Goal: Task Accomplishment & Management: Complete application form

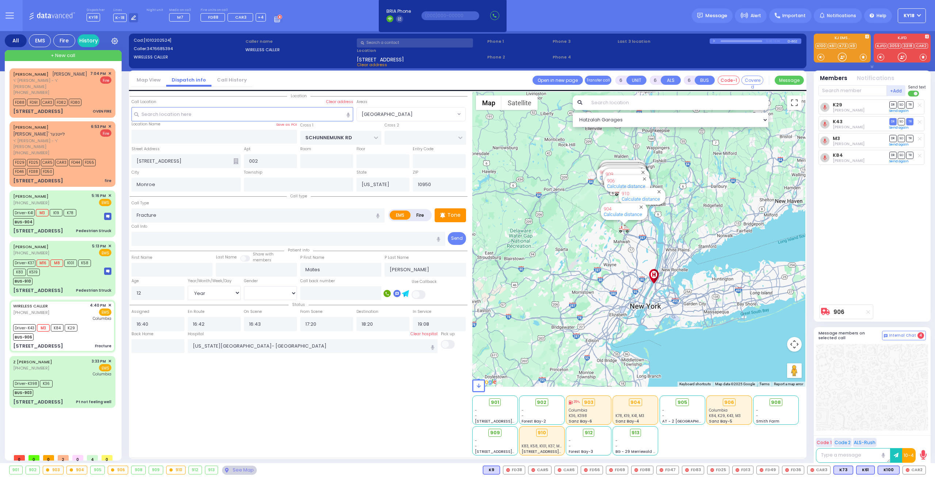
select select "[GEOGRAPHIC_DATA]"
select select "Year"
select select "[DEMOGRAPHIC_DATA]"
click at [110, 72] on span "✕" at bounding box center [109, 74] width 3 height 6
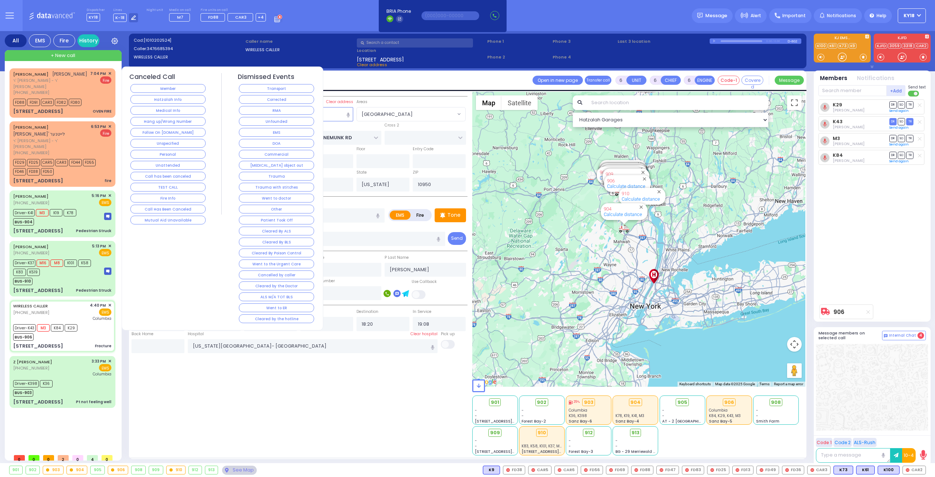
click at [297, 100] on button "Corrected" at bounding box center [276, 99] width 75 height 9
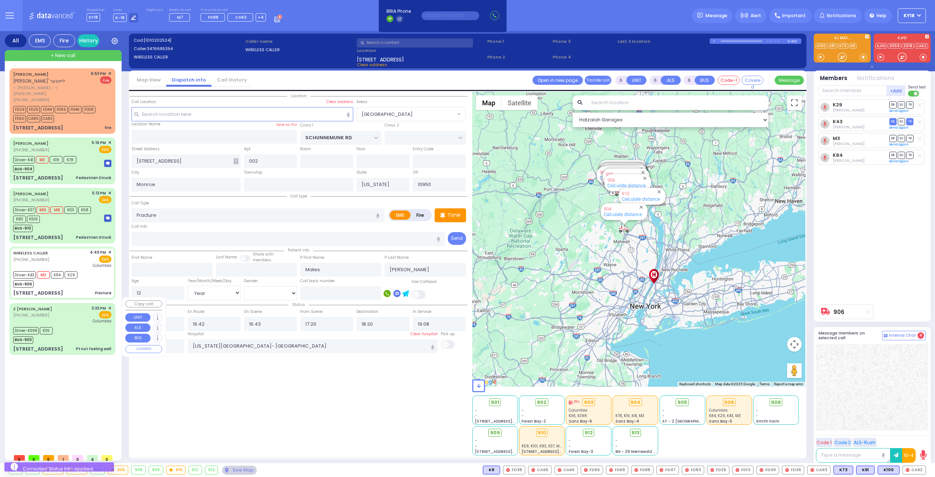
click at [53, 309] on div "Z [PERSON_NAME] [PHONE_NUMBER] 3:33 PM ✕ EMS [GEOGRAPHIC_DATA]" at bounding box center [62, 314] width 98 height 19
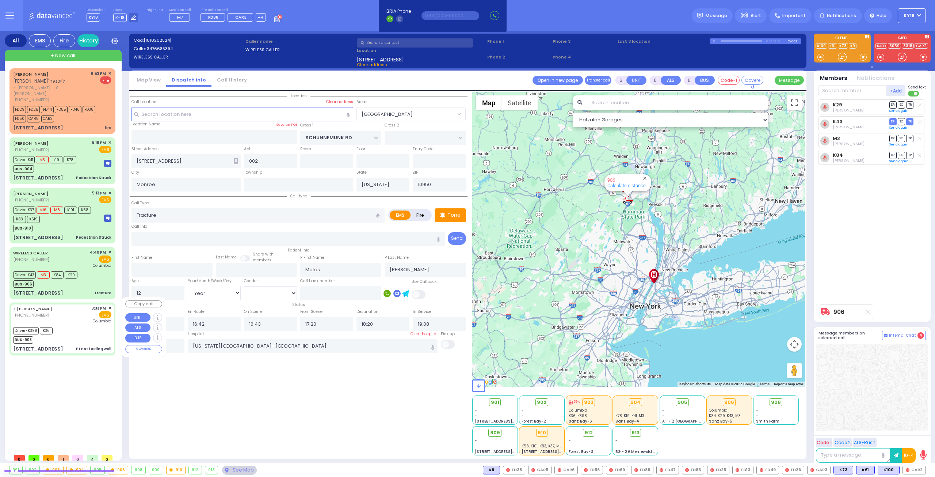
select select
type input "Pt not feeling well"
radio input "true"
type input "Hadassah"
type input "Neiman"
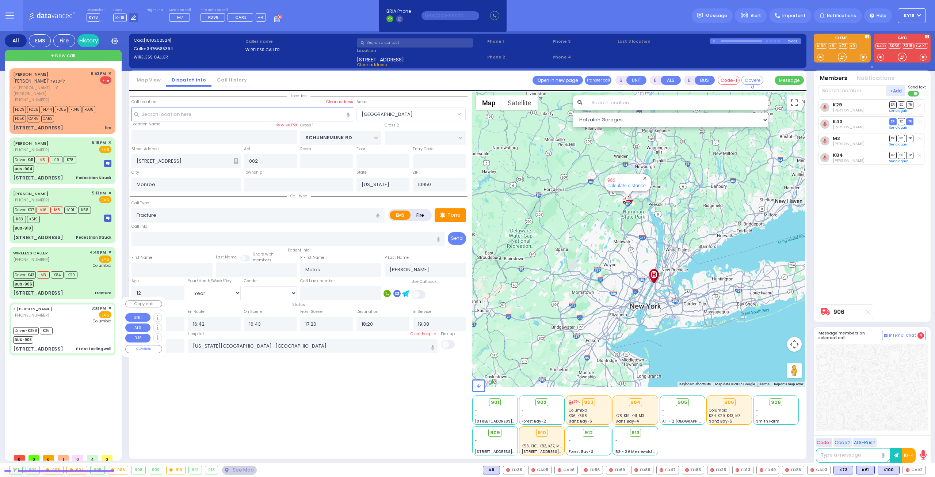
type input "76"
select select "Year"
select select "[DEMOGRAPHIC_DATA]"
type input "15:33"
type input "15:37"
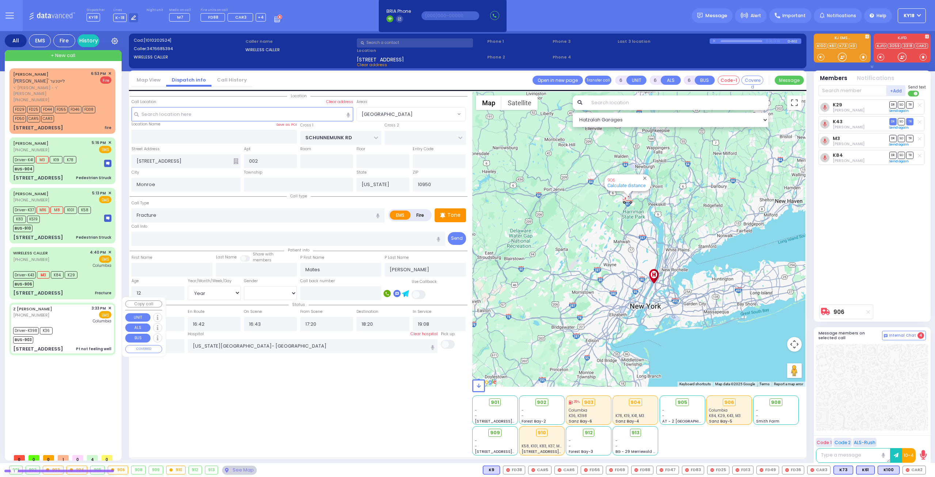
type input "15:40"
type input "15:43"
type input "16:50"
type input "17:50"
type input "APTA WAY"
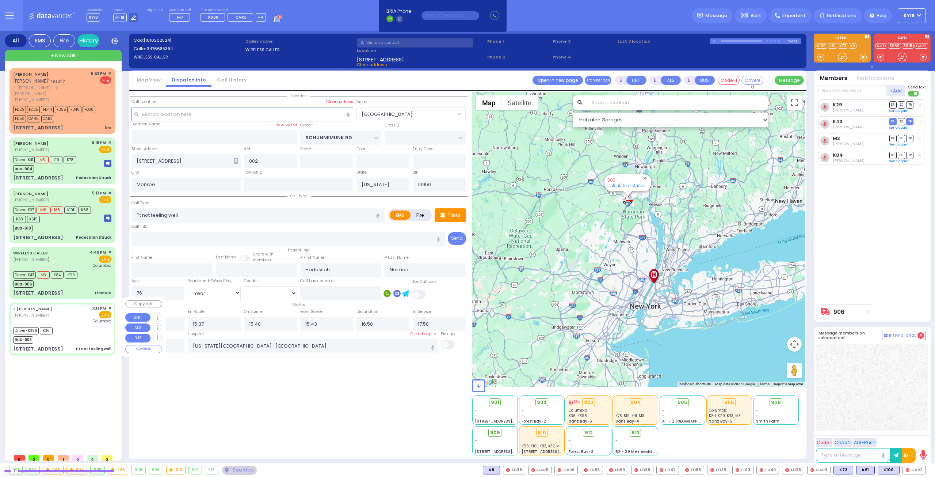
type input "[PERSON_NAME] DR"
type input "[STREET_ADDRESS]"
type input "301"
select select "Hatzalah Garages"
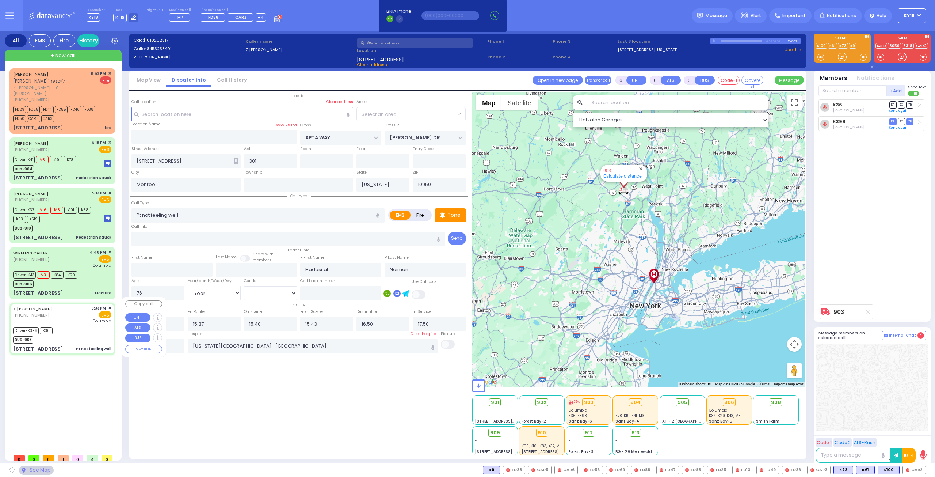
select select "SECTION 1"
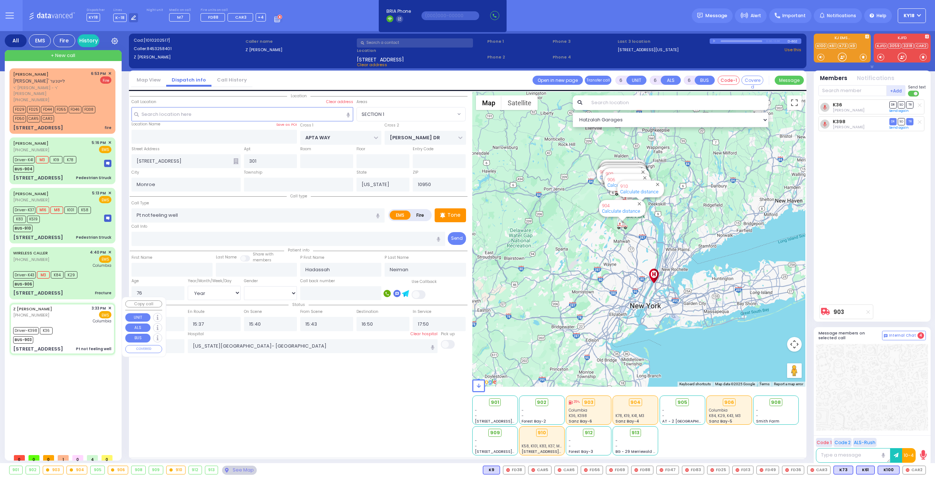
click at [69, 325] on div "Driver-K398 K36 BUS-903" at bounding box center [62, 334] width 98 height 18
select select
radio input "true"
select select "Year"
select select "[DEMOGRAPHIC_DATA]"
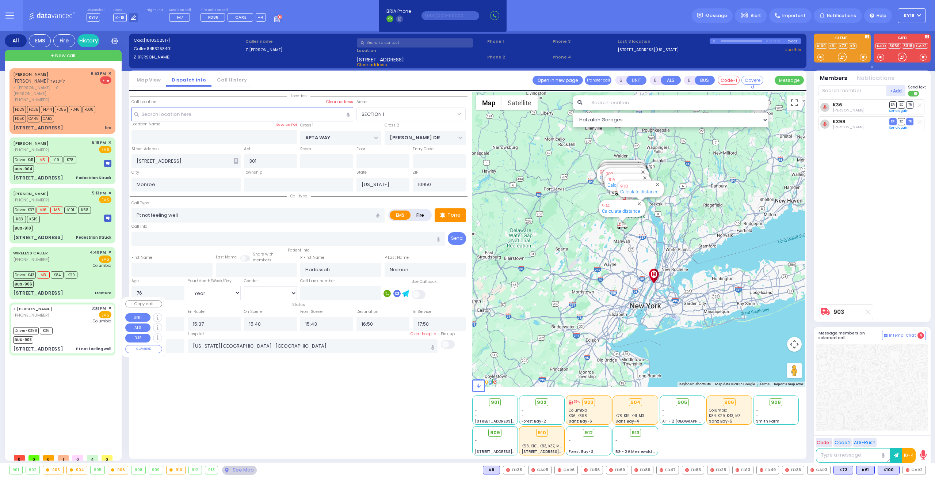
select select "Hatzalah Garages"
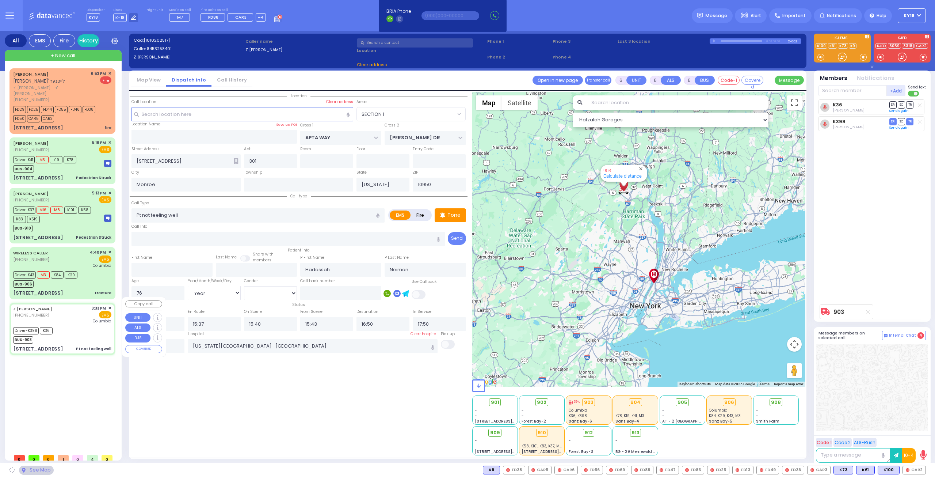
select select "SECTION 1"
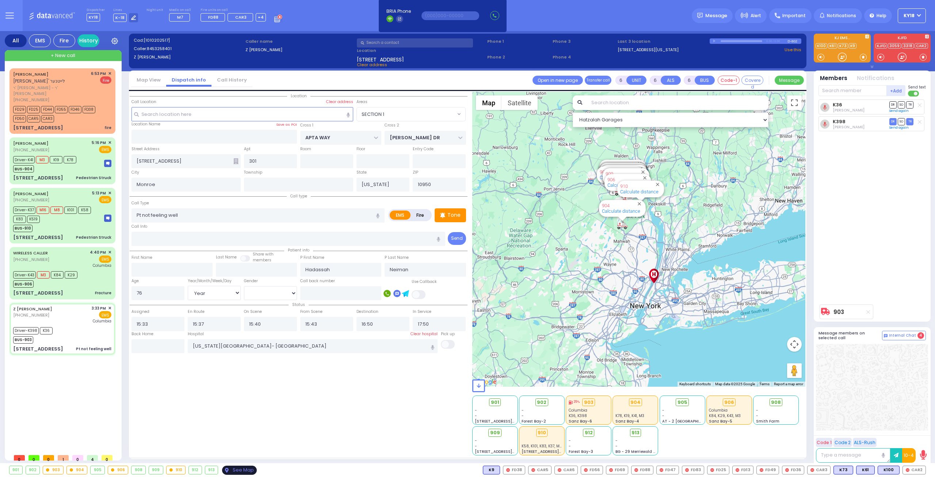
click at [237, 467] on div "See Map" at bounding box center [239, 469] width 34 height 9
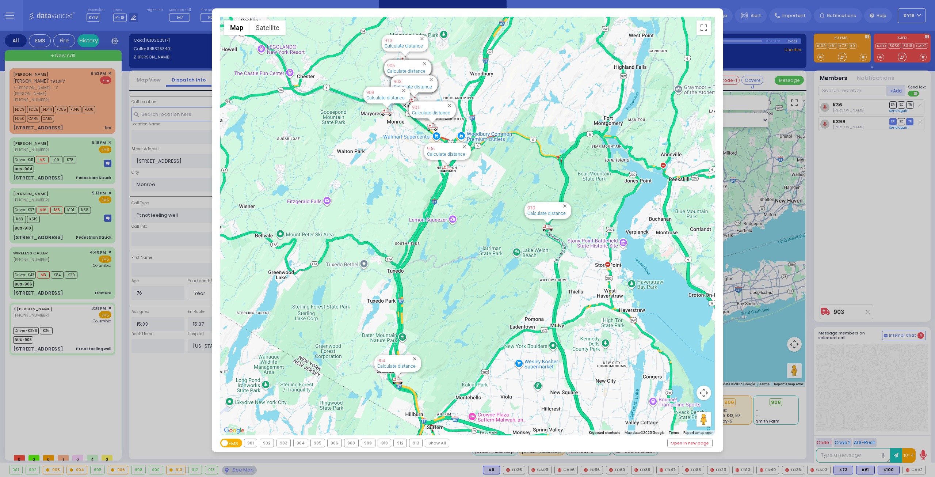
drag, startPoint x: 88, startPoint y: 316, endPoint x: 82, endPoint y: 311, distance: 8.1
click at [88, 310] on div "← Move left → Move right ↑ Move up ↓ Move down + Zoom in - Zoom out Home Jump l…" at bounding box center [467, 238] width 935 height 477
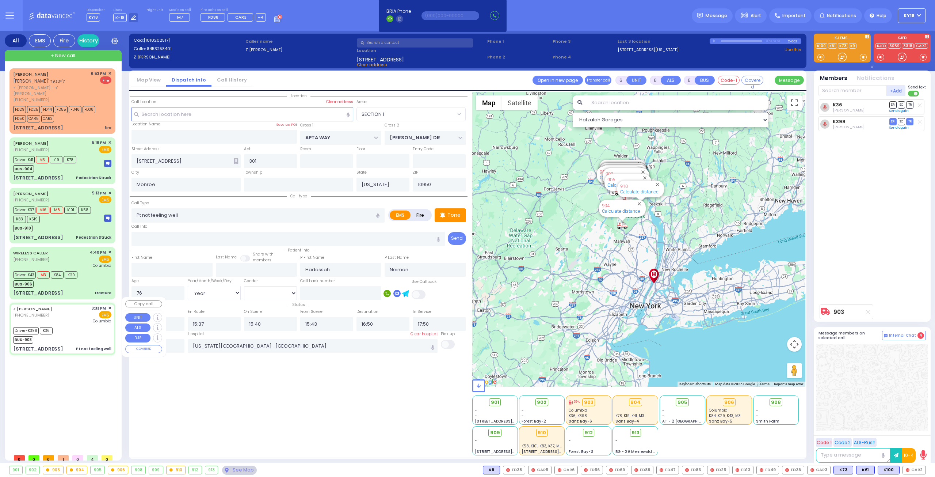
click at [82, 311] on div "Z [PERSON_NAME] [PHONE_NUMBER] 3:33 PM ✕ EMS [GEOGRAPHIC_DATA]" at bounding box center [62, 314] width 98 height 19
select select
radio input "true"
select select "Year"
select select "[DEMOGRAPHIC_DATA]"
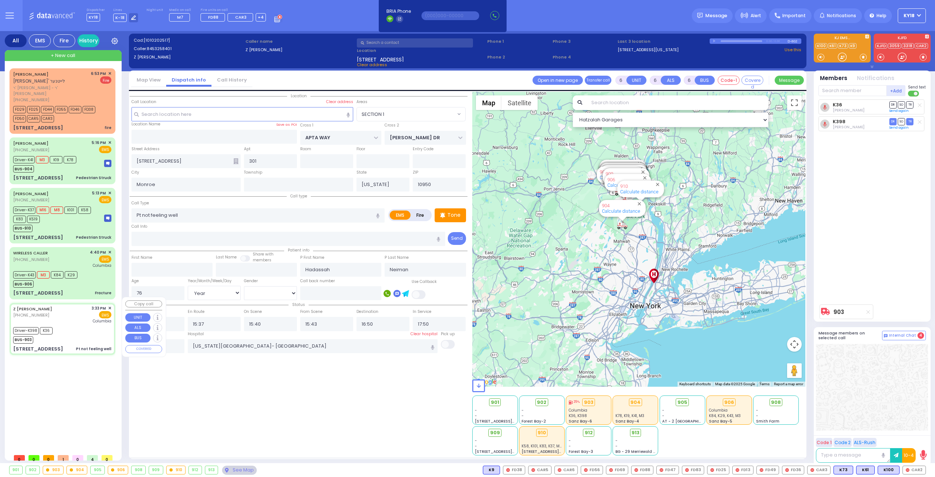
select select "Hatzalah Garages"
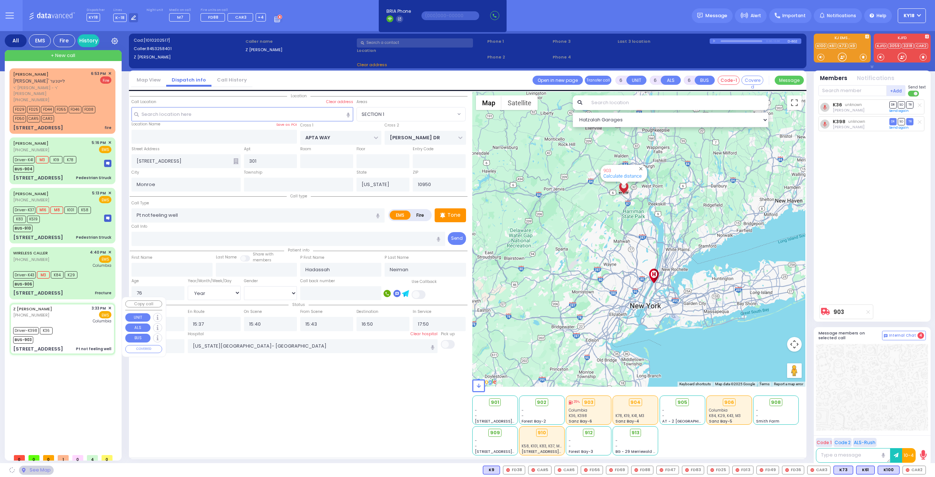
select select "SECTION 1"
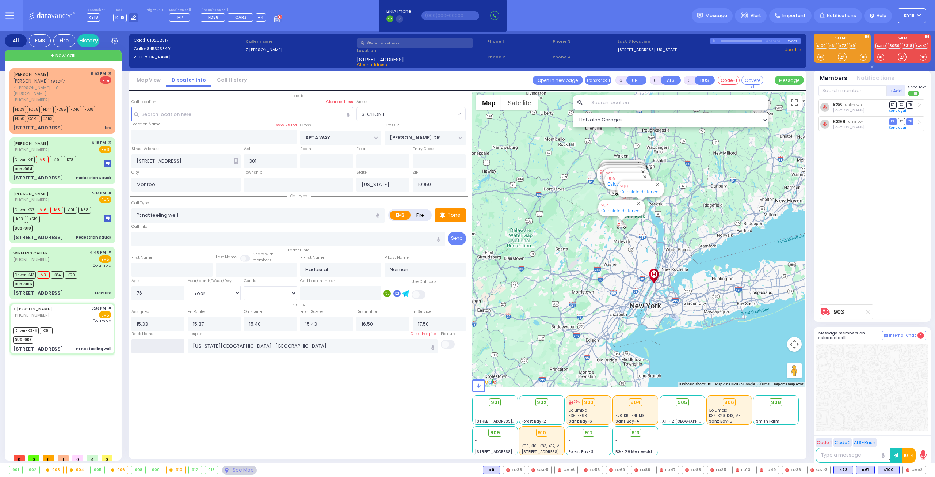
click at [154, 341] on input "text" at bounding box center [158, 346] width 53 height 14
click at [153, 342] on input "text" at bounding box center [158, 346] width 53 height 14
click at [152, 344] on input "text" at bounding box center [158, 346] width 53 height 14
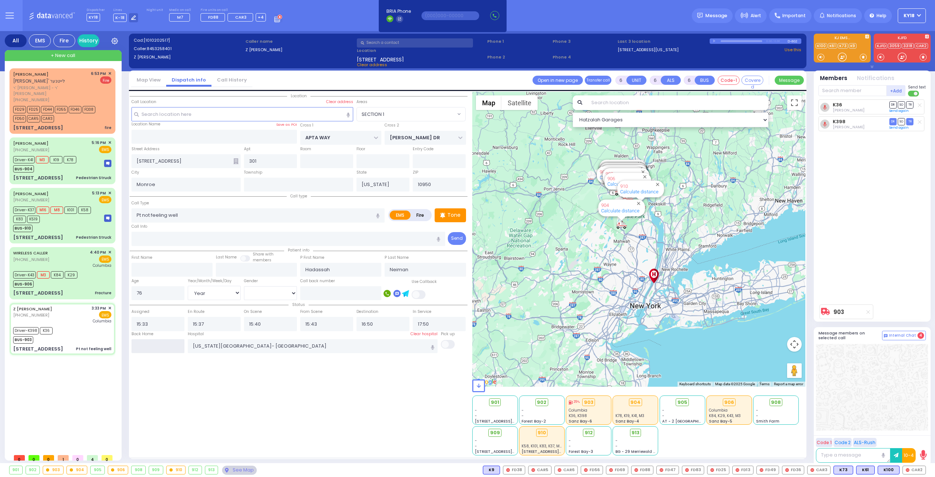
type input "19:16"
select select
radio input "true"
select select
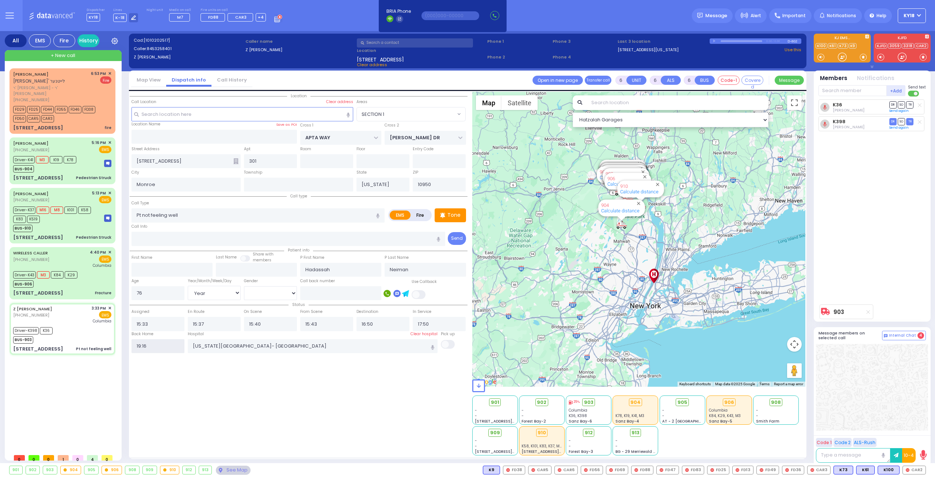
select select
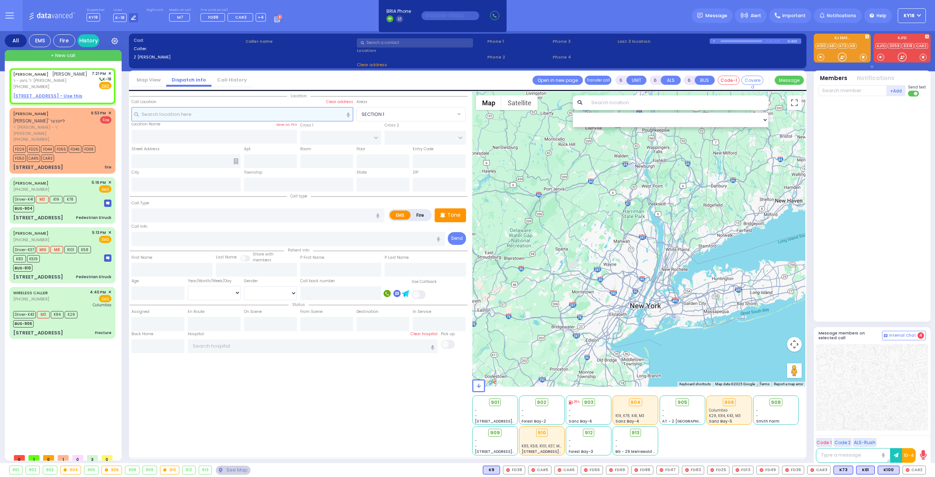
type input "2"
type input "1"
select select
radio input "true"
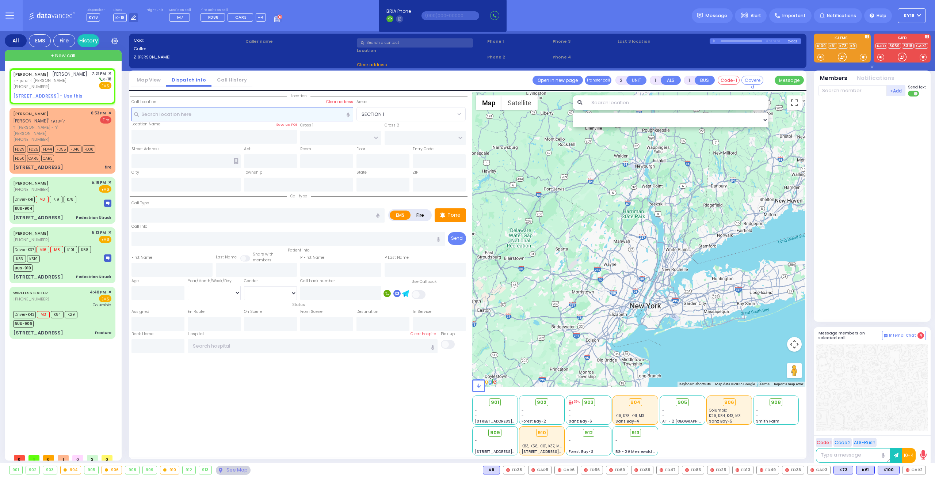
type input "[PERSON_NAME]"
type input "FISH"
select select
type input "19:21"
select select "Hatzalah Garages"
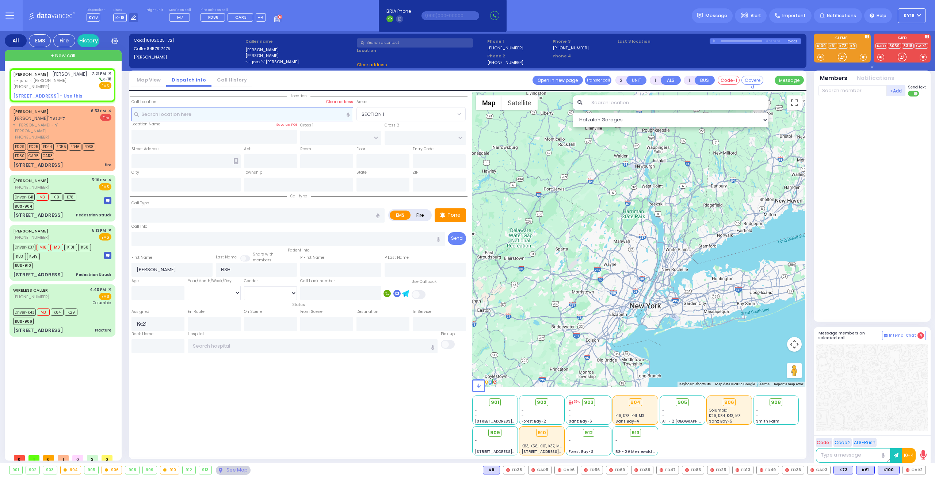
select select
radio input "true"
select select
select select "Hatzalah Garages"
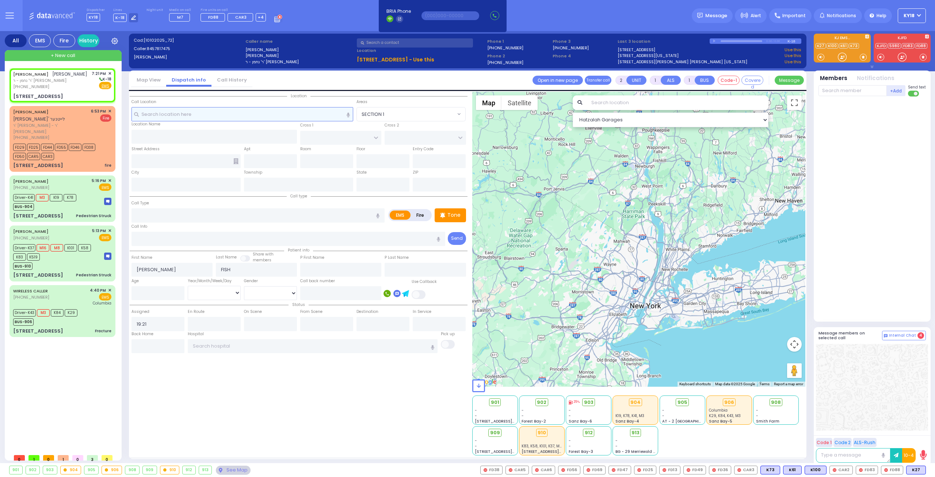
select select
radio input "true"
select select
select select "Hatzalah Garages"
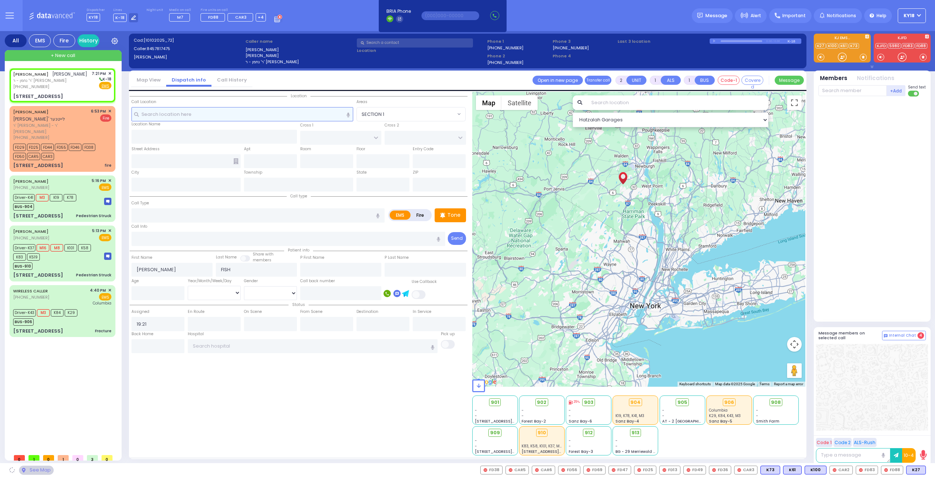
type input "KRAKOW BLVD"
type input "CHERNOBYL COURT"
type input "[STREET_ADDRESS]"
type input "102"
type input "Monroe"
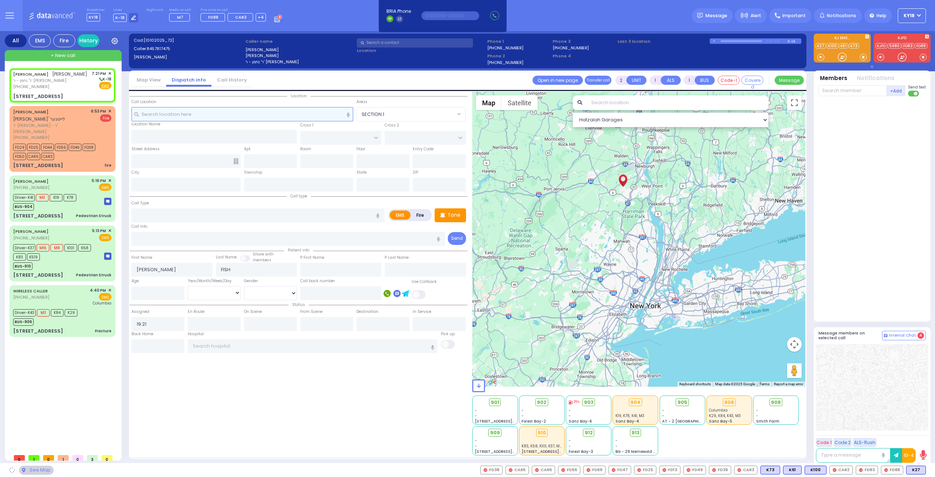
type input "[US_STATE]"
type input "10950"
select select "ATZEI TAMURIM"
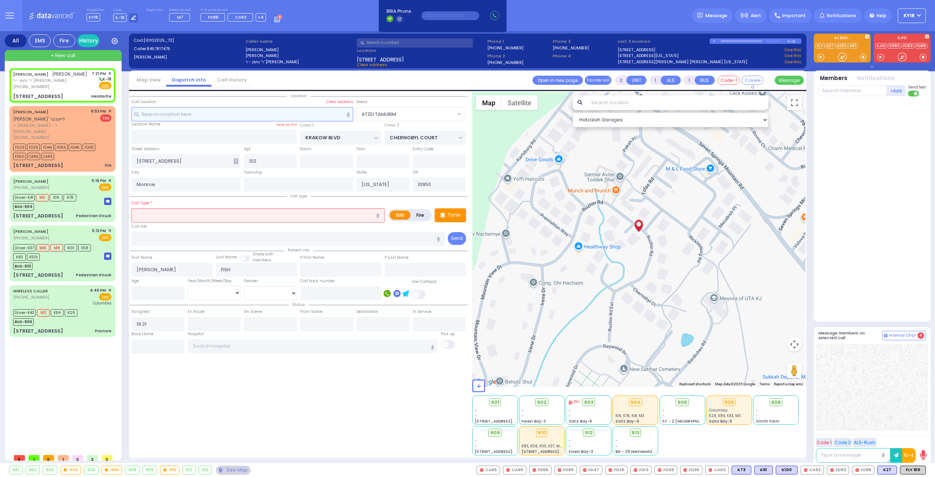
type input "1"
type input "0"
select select
type input "Headache"
radio input "true"
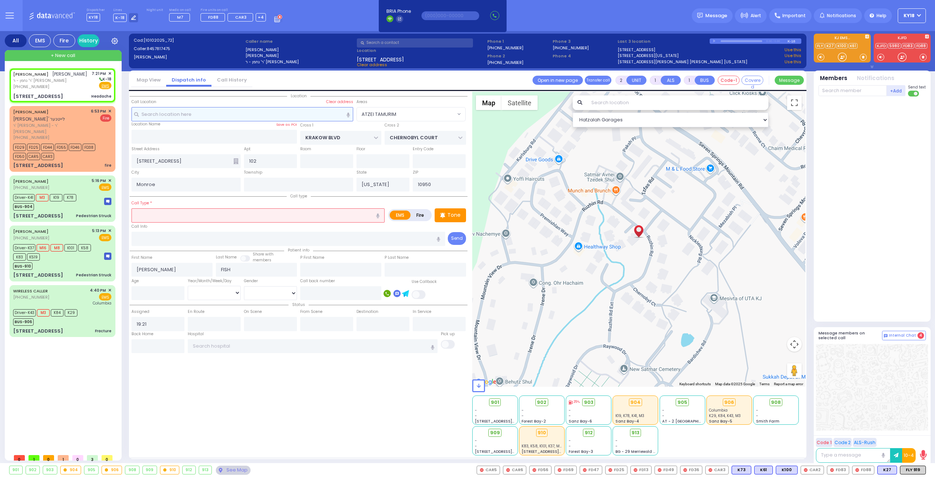
select select
select select "Hatzalah Garages"
select select "ATZEI TAMURIM"
select select
radio input "true"
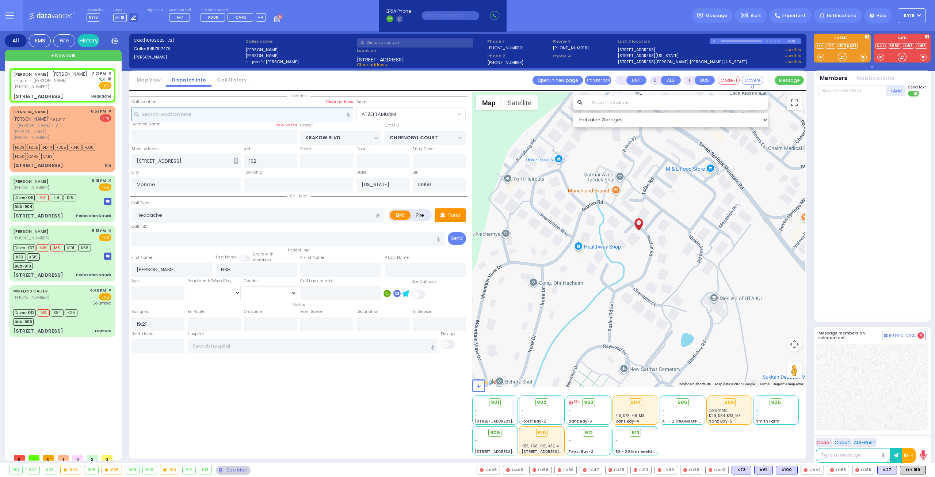
type input "41"
select select
select select "Hatzalah Garages"
select select "ATZEI TAMURIM"
select select
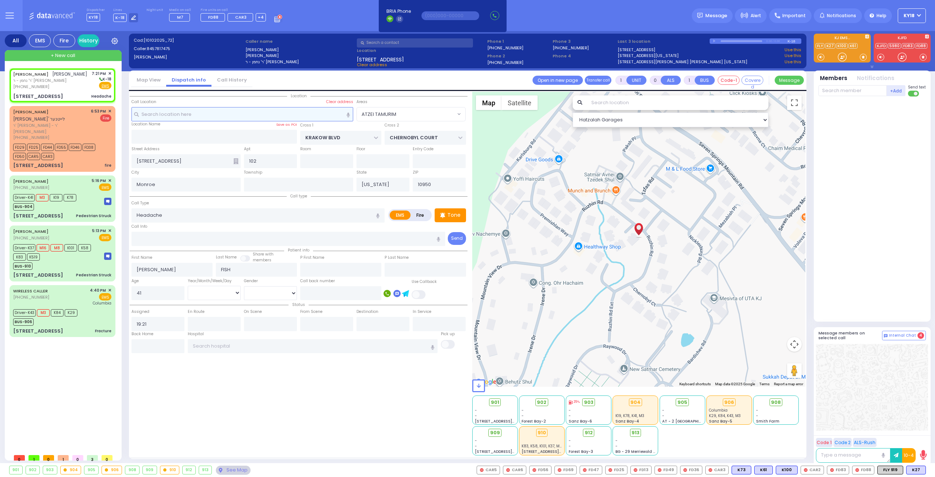
radio input "true"
select select "Year"
select select "Hatzalah Garages"
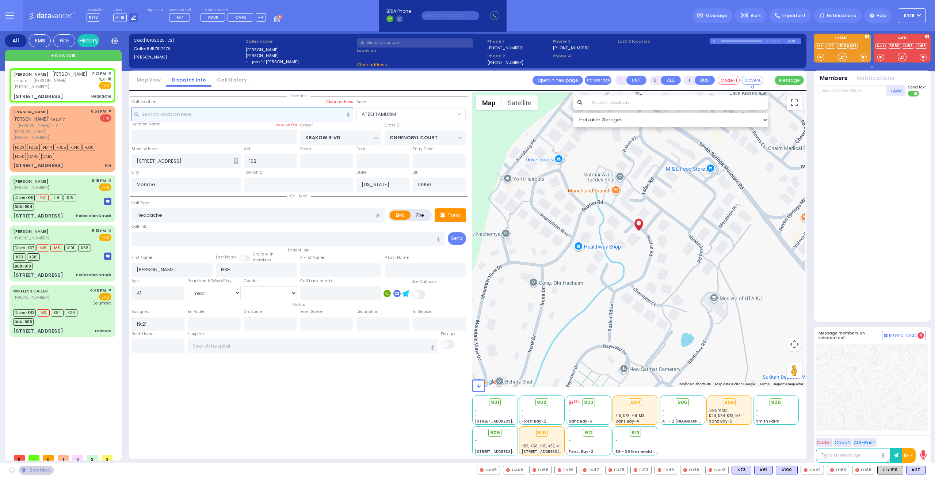
select select "ATZEI TAMURIM"
select select
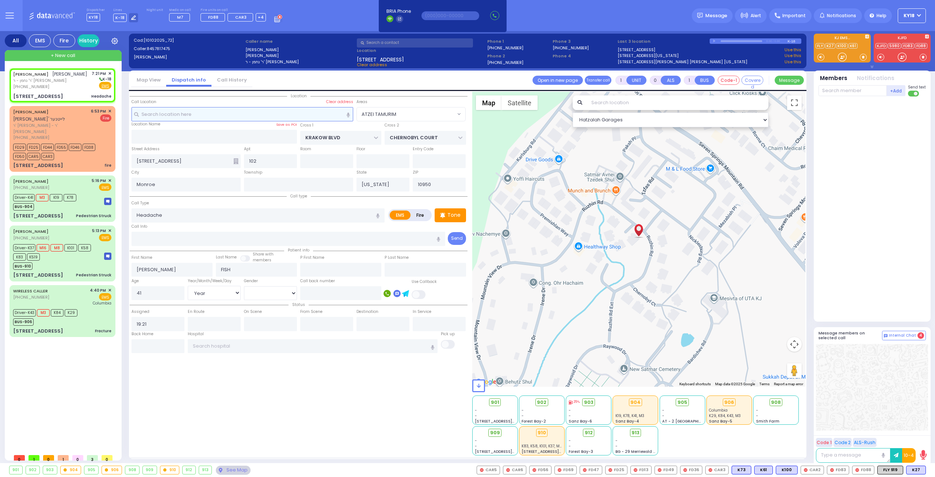
radio input "true"
select select "Year"
select select "[DEMOGRAPHIC_DATA]"
select select "Hatzalah Garages"
select select "ATZEI TAMURIM"
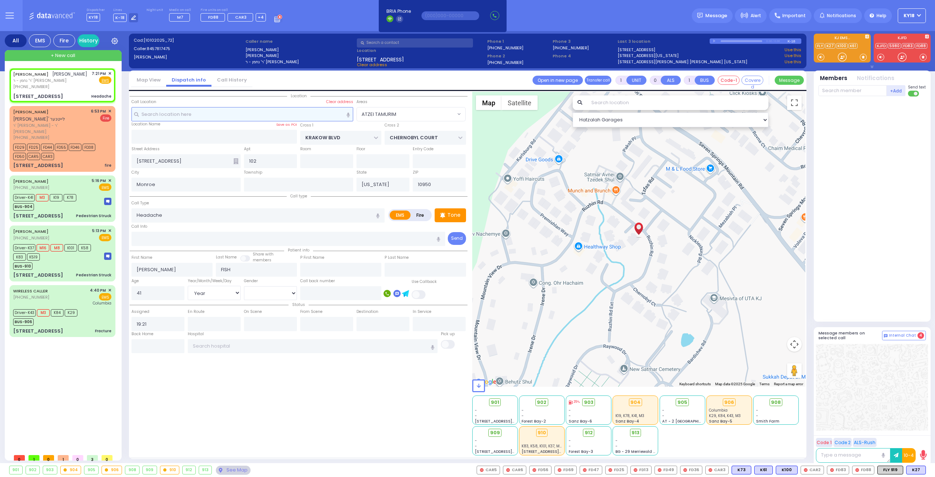
select select
radio input "true"
select select "Year"
select select "[DEMOGRAPHIC_DATA]"
select select "Hatzalah Garages"
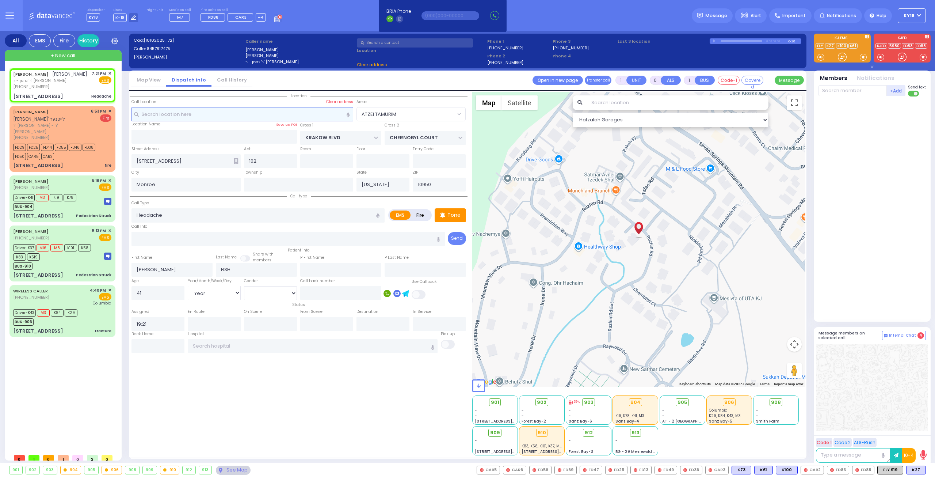
select select "ATZEI TAMURIM"
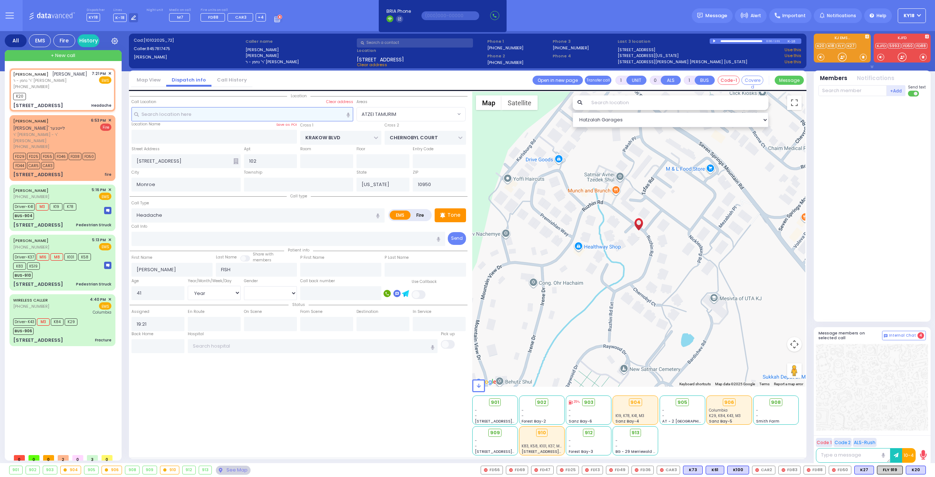
select select
radio input "true"
select select "Year"
select select "[DEMOGRAPHIC_DATA]"
type input "19:23"
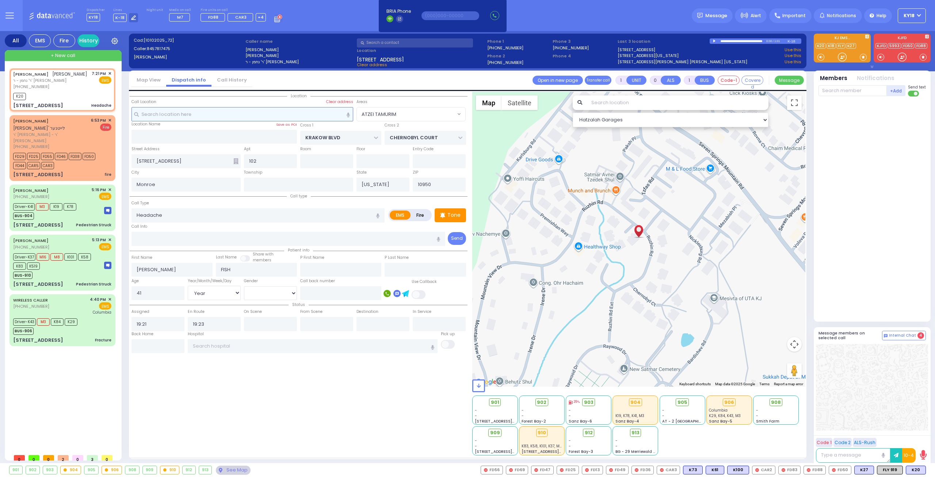
select select "Hatzalah Garages"
select select "ATZEI TAMURIM"
select select
radio input "true"
select select "Year"
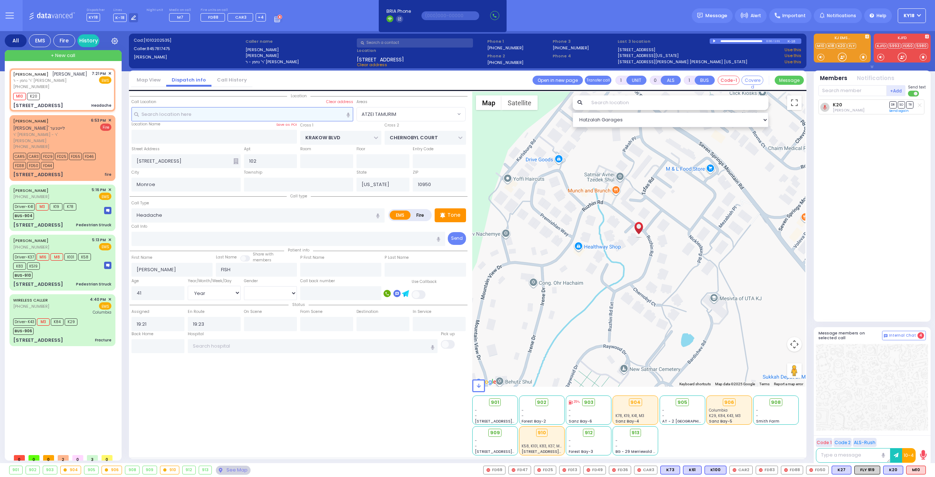
select select "[DEMOGRAPHIC_DATA]"
select select "Hatzalah Garages"
select select "ATZEI TAMURIM"
select select
radio input "true"
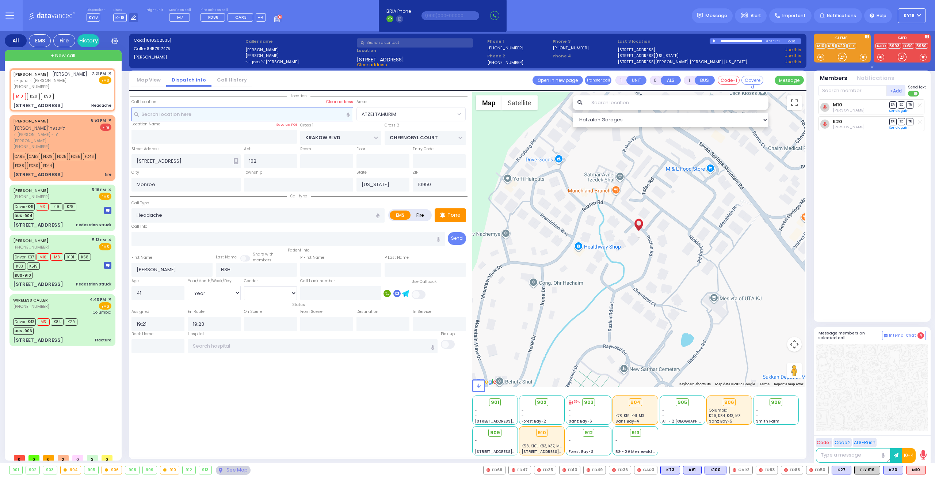
select select "Year"
select select "[DEMOGRAPHIC_DATA]"
select select "Hatzalah Garages"
select select "ATZEI TAMURIM"
type input "6"
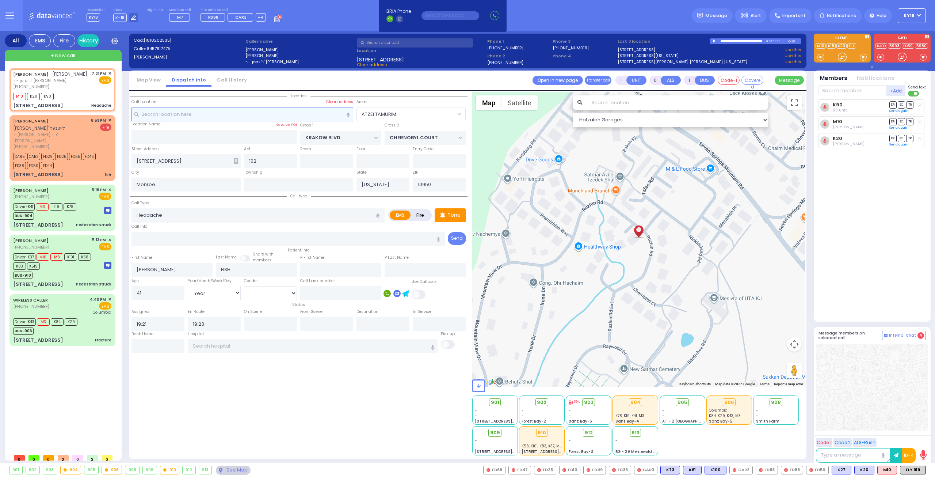
type input "6"
select select
radio input "true"
type input "Unknown"
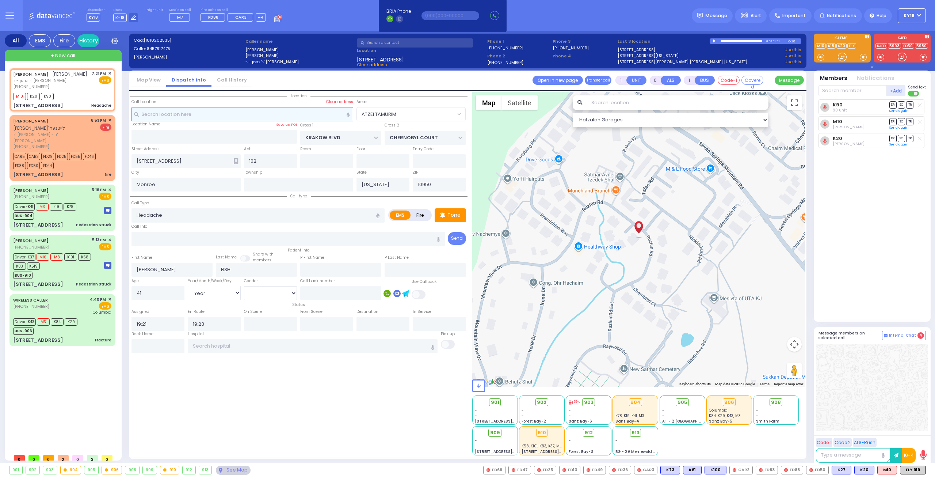
type input "Unknown"
select select "Year"
select select "[DEMOGRAPHIC_DATA]"
select select "Hatzalah Garages"
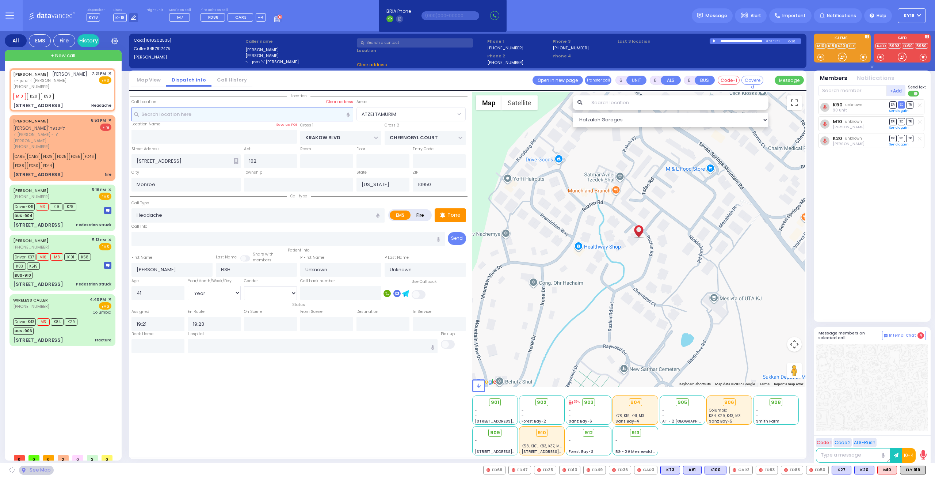
select select "ATZEI TAMURIM"
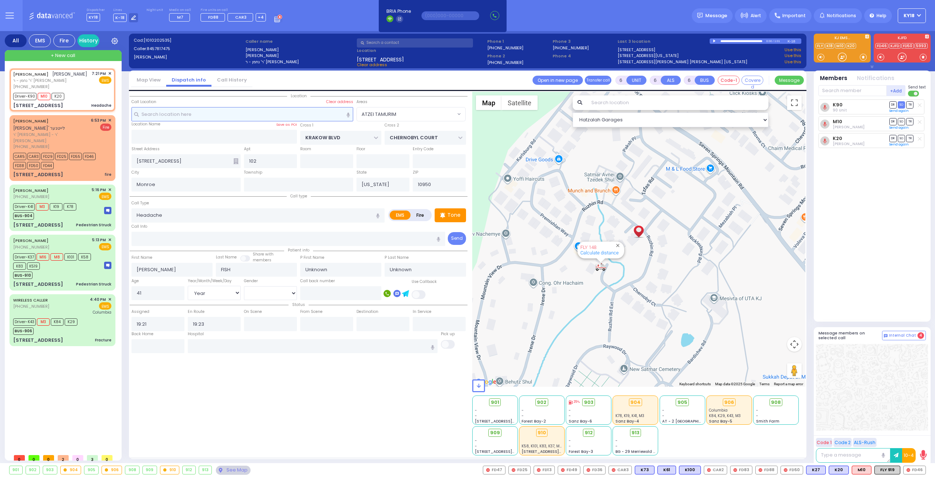
select select
radio input "true"
select select "Year"
select select "[DEMOGRAPHIC_DATA]"
type input "19:26"
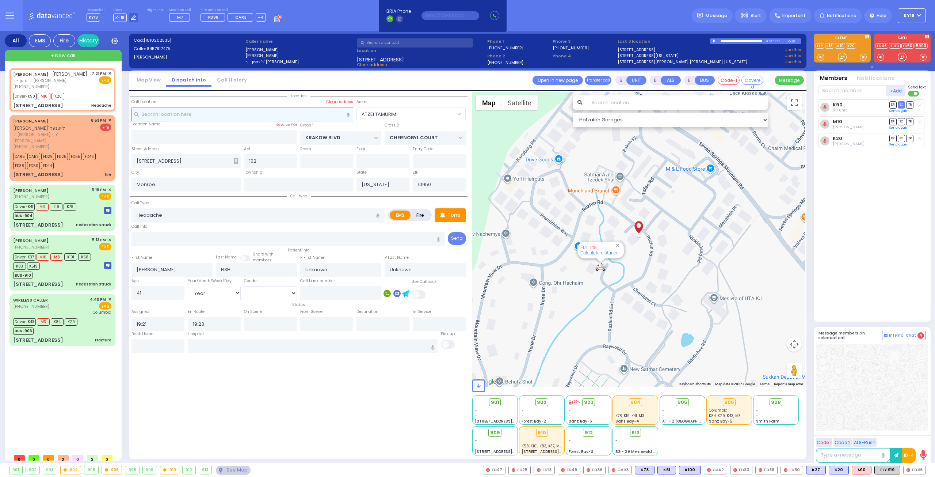
type input "19:40"
select select "Hatzalah Garages"
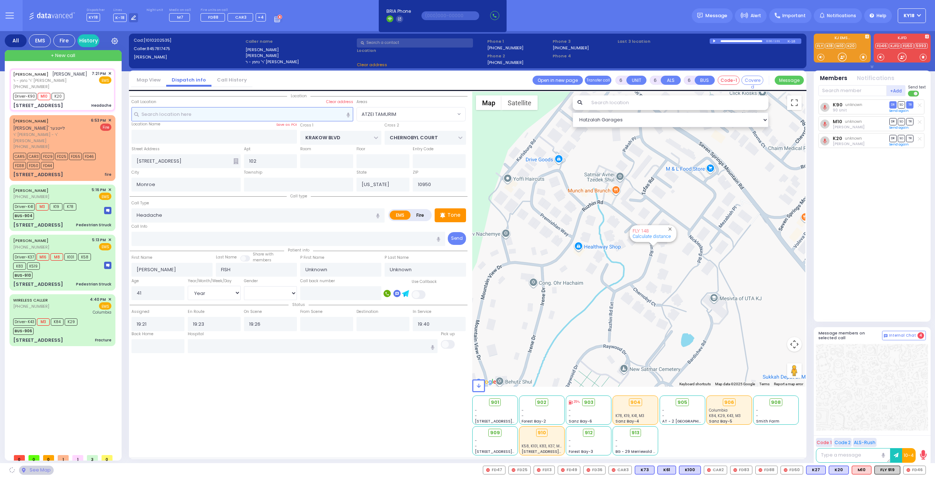
select select
radio input "true"
select select "Year"
select select "[DEMOGRAPHIC_DATA]"
select select "Hatzalah Garages"
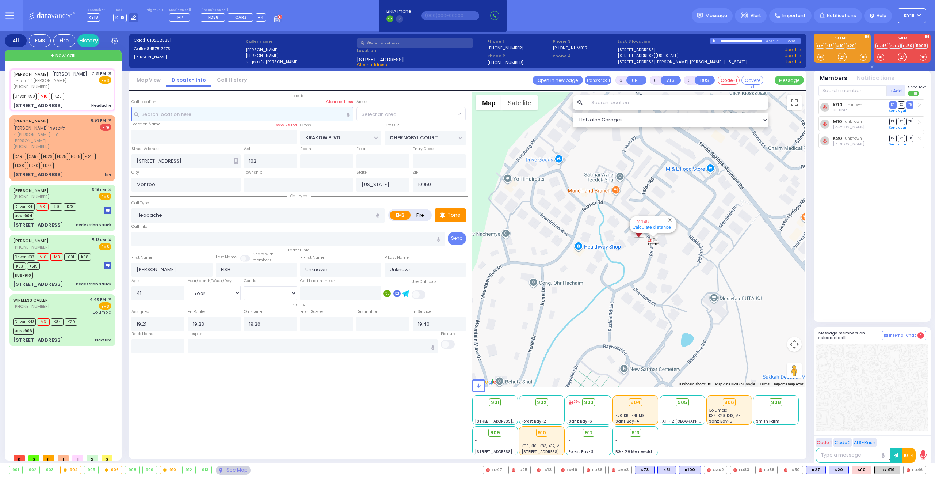
radio input "true"
select select "Year"
select select "[DEMOGRAPHIC_DATA]"
select select
select select "Hatzalah Garages"
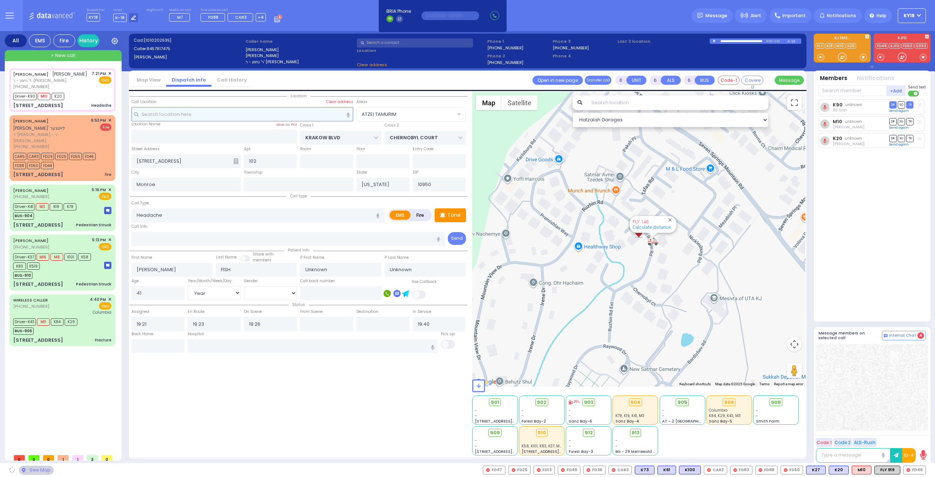
select select "ATZEI TAMURIM"
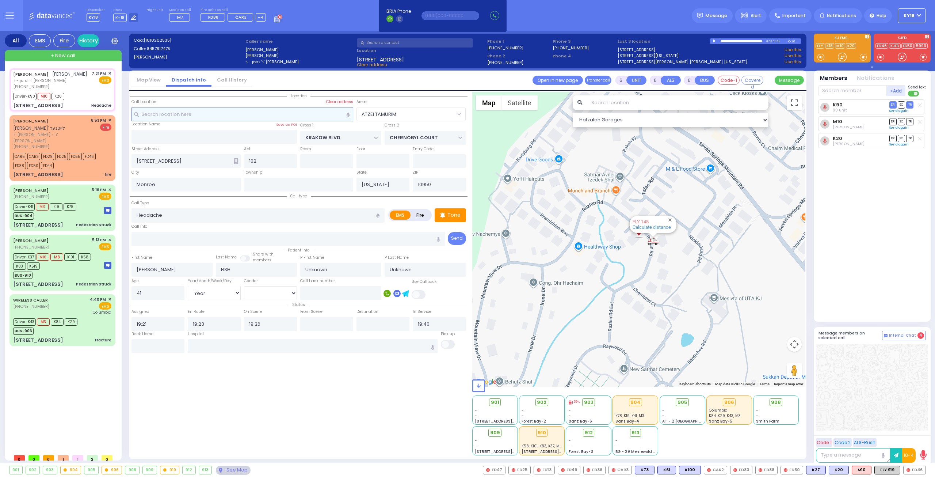
select select "ATZEI TAMURIM"
select select
radio input "true"
type input "[PERSON_NAME]"
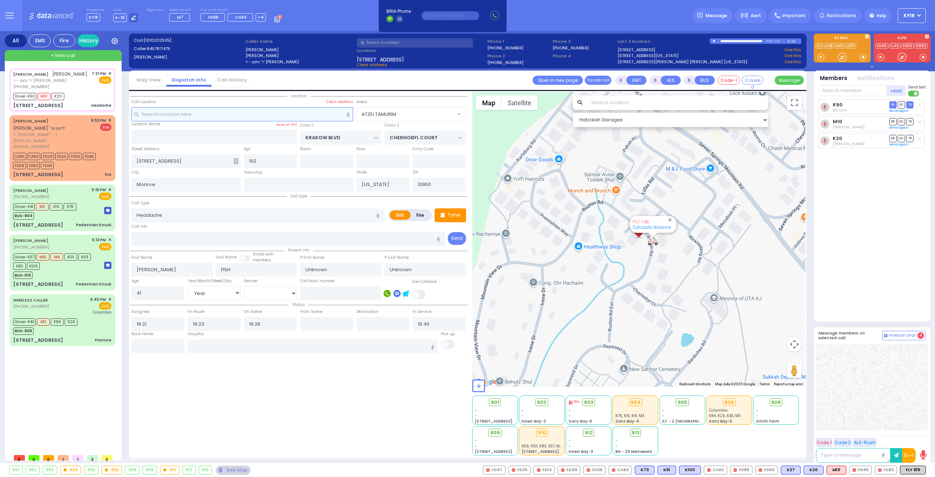
select select "Year"
select select "[DEMOGRAPHIC_DATA]"
select select "Hatzalah Garages"
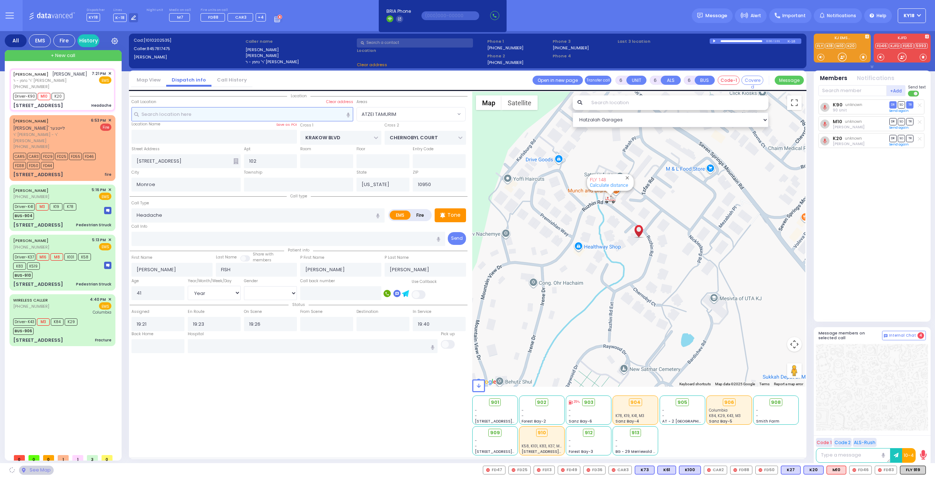
select select "ATZEI TAMURIM"
